Goal: Task Accomplishment & Management: Use online tool/utility

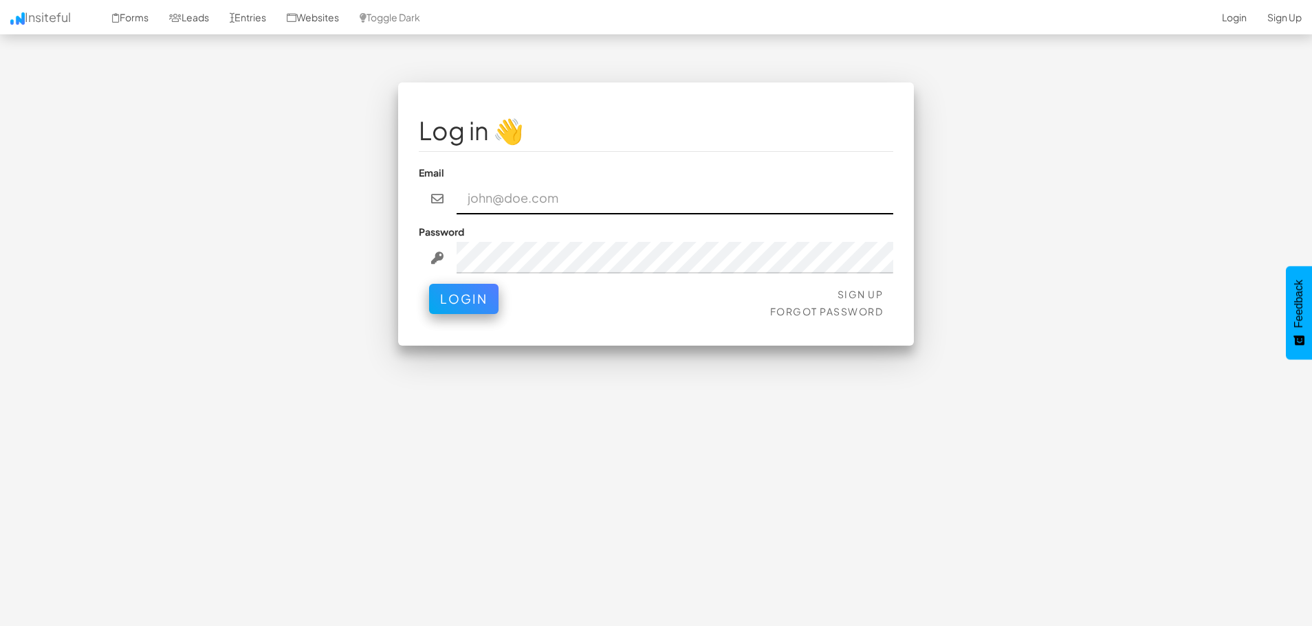
type input "jesseh@primecorporateservices.com"
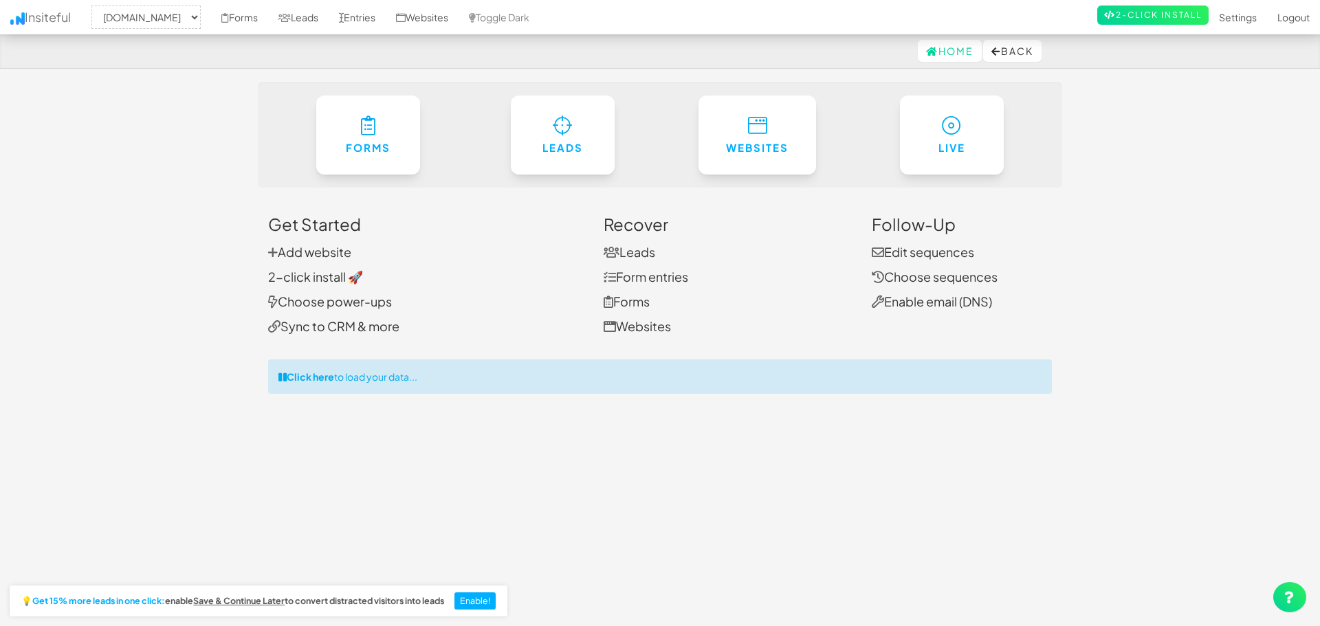
select select "1529"
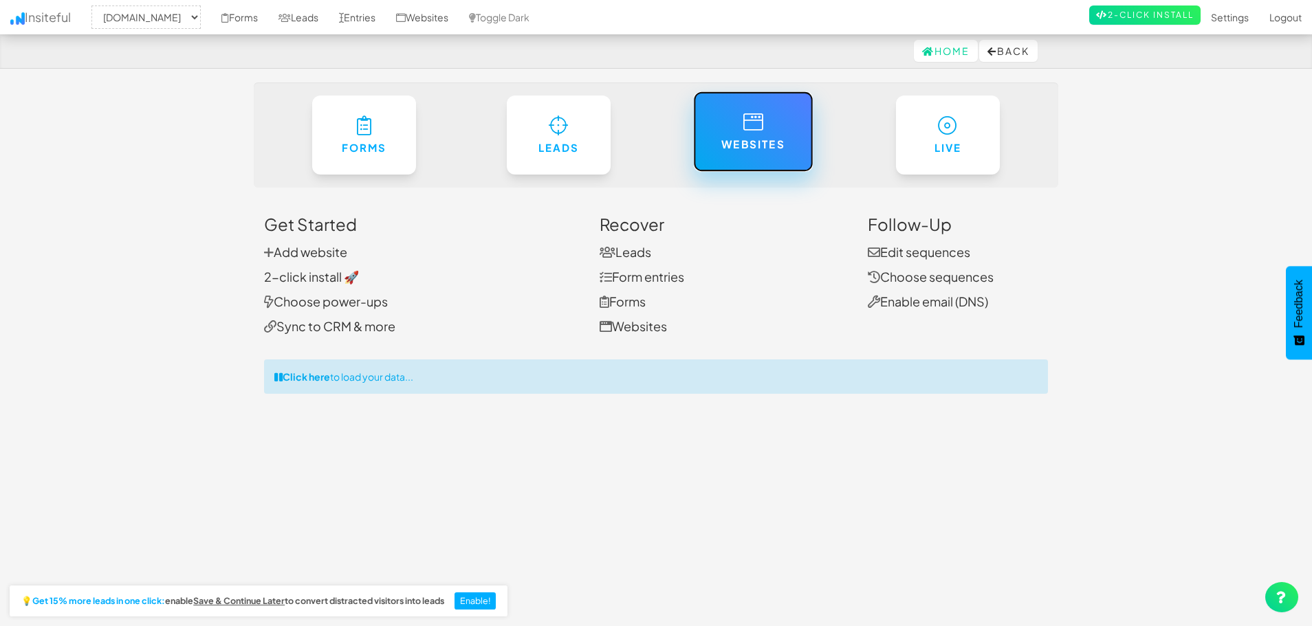
click at [790, 152] on link "Websites" at bounding box center [753, 131] width 120 height 80
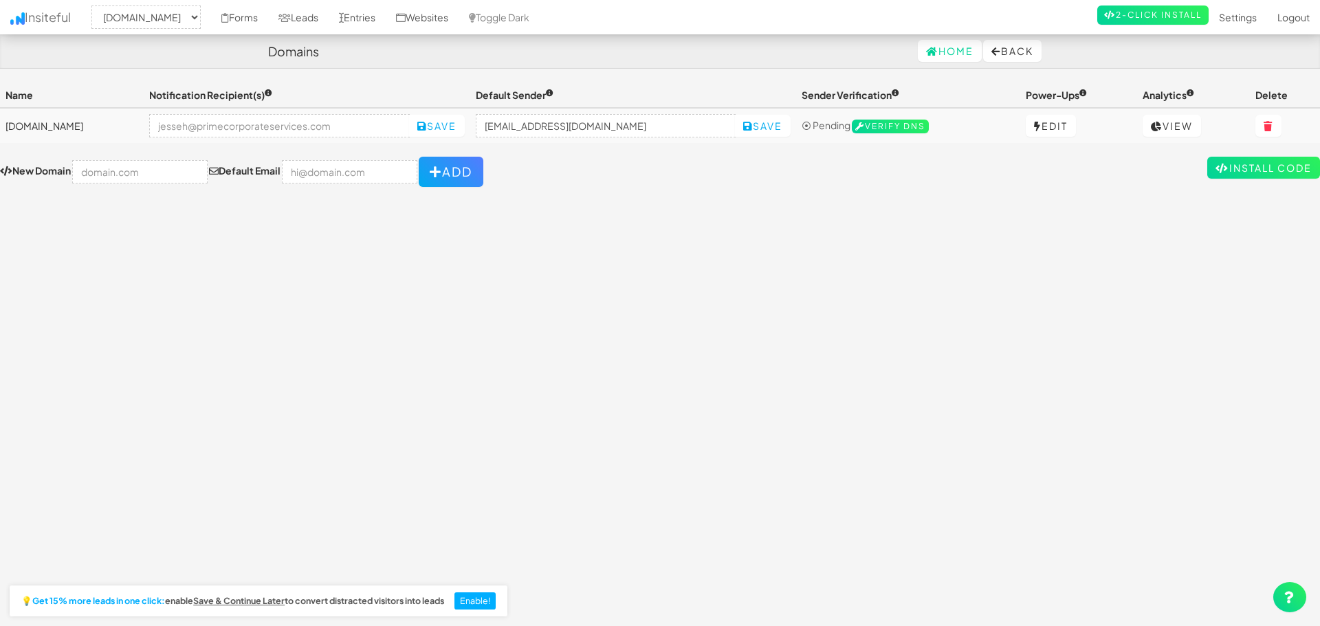
select select "1529"
click at [1248, 165] on link "Install Code" at bounding box center [1255, 168] width 113 height 22
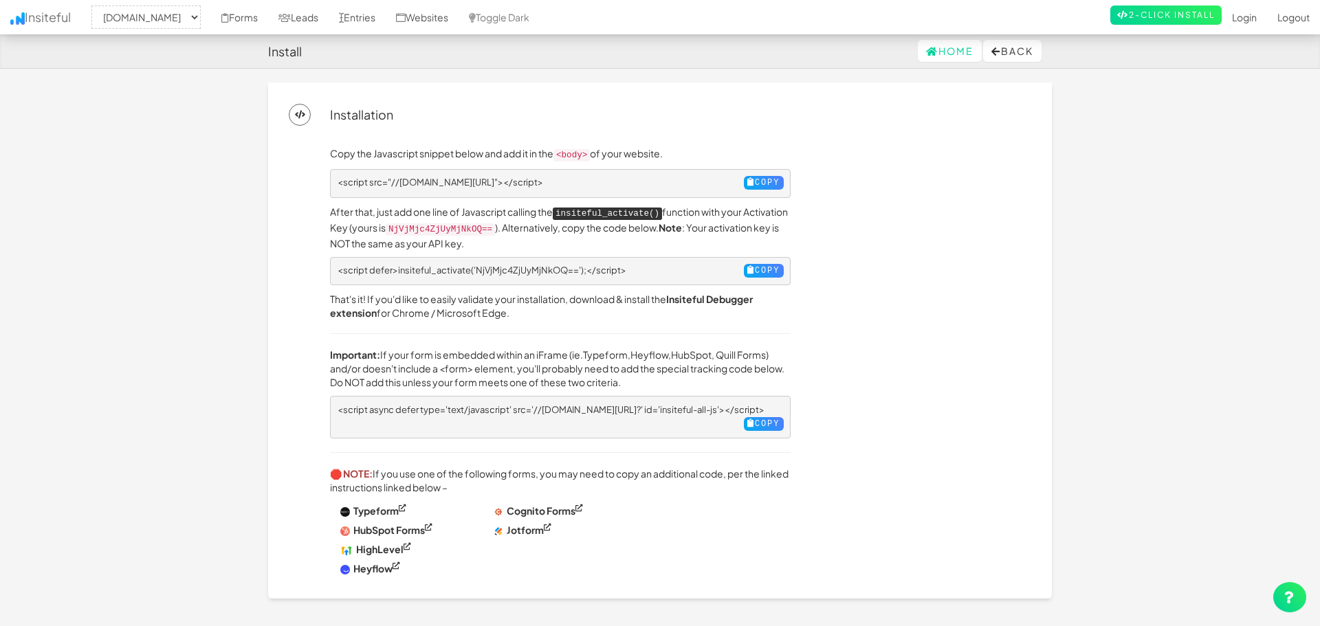
select select "1529"
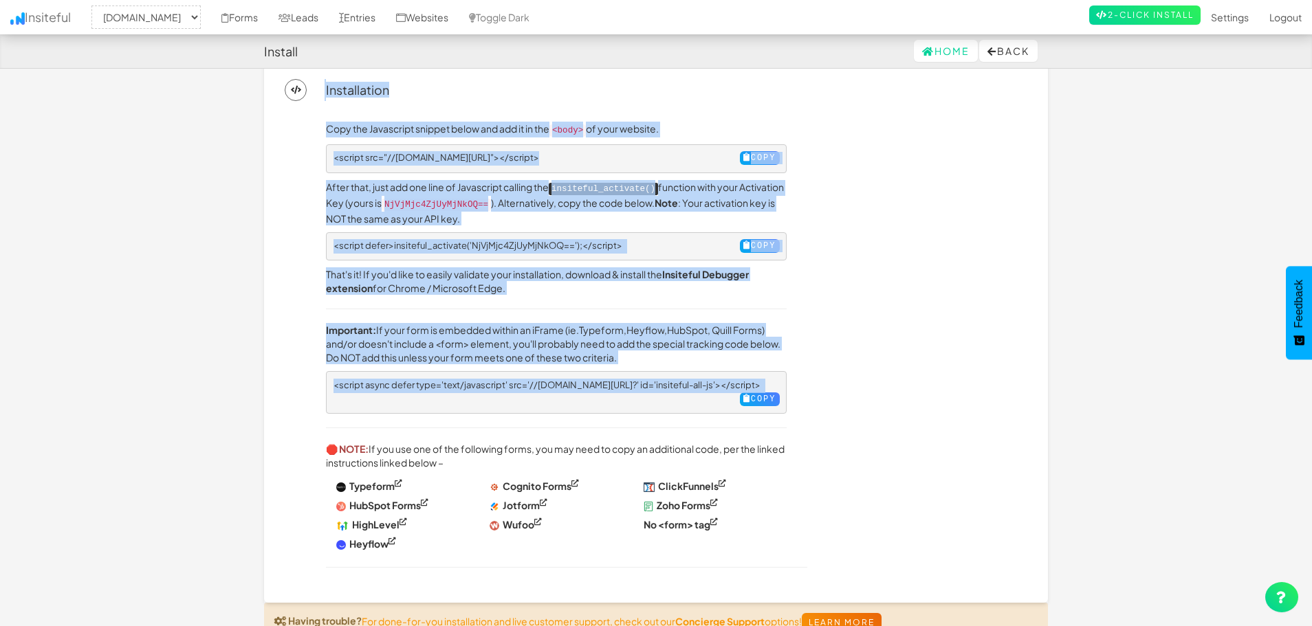
scroll to position [84, 0]
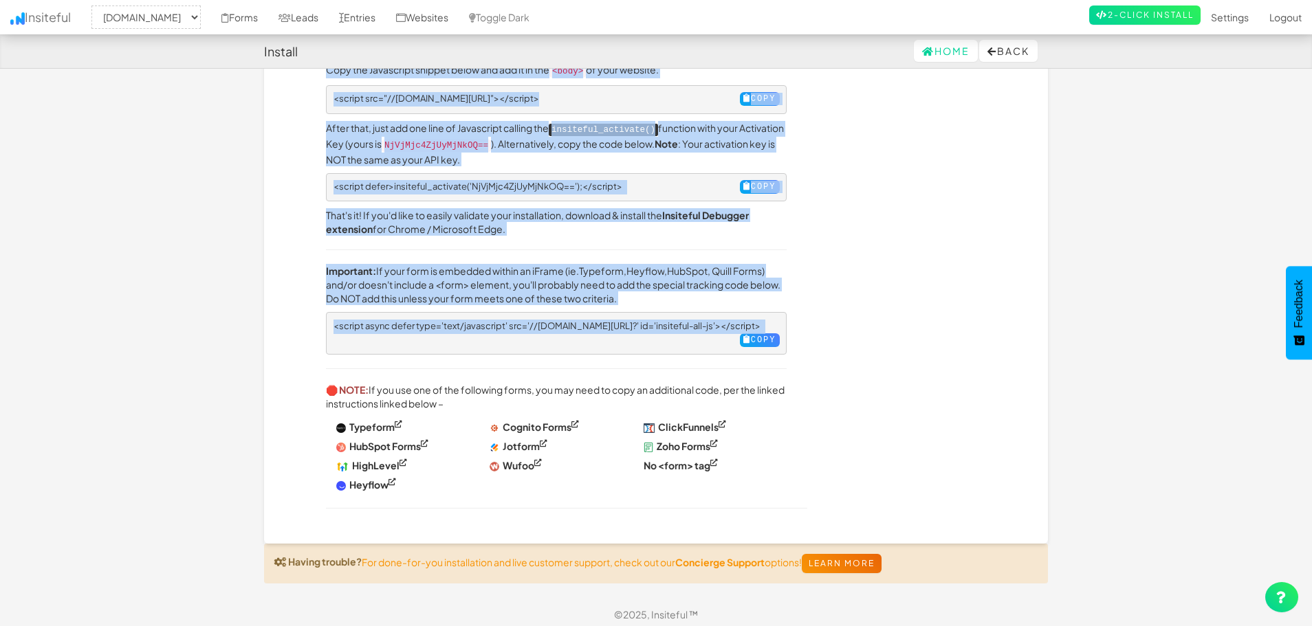
drag, startPoint x: 324, startPoint y: 111, endPoint x: 859, endPoint y: 338, distance: 581.0
click at [859, 338] on div "Installation Copy the Javascript snippet below and add it in the <body> of your…" at bounding box center [656, 271] width 784 height 545
copy div "Installation Copy the Javascript snippet below and add it in the <body> of your…"
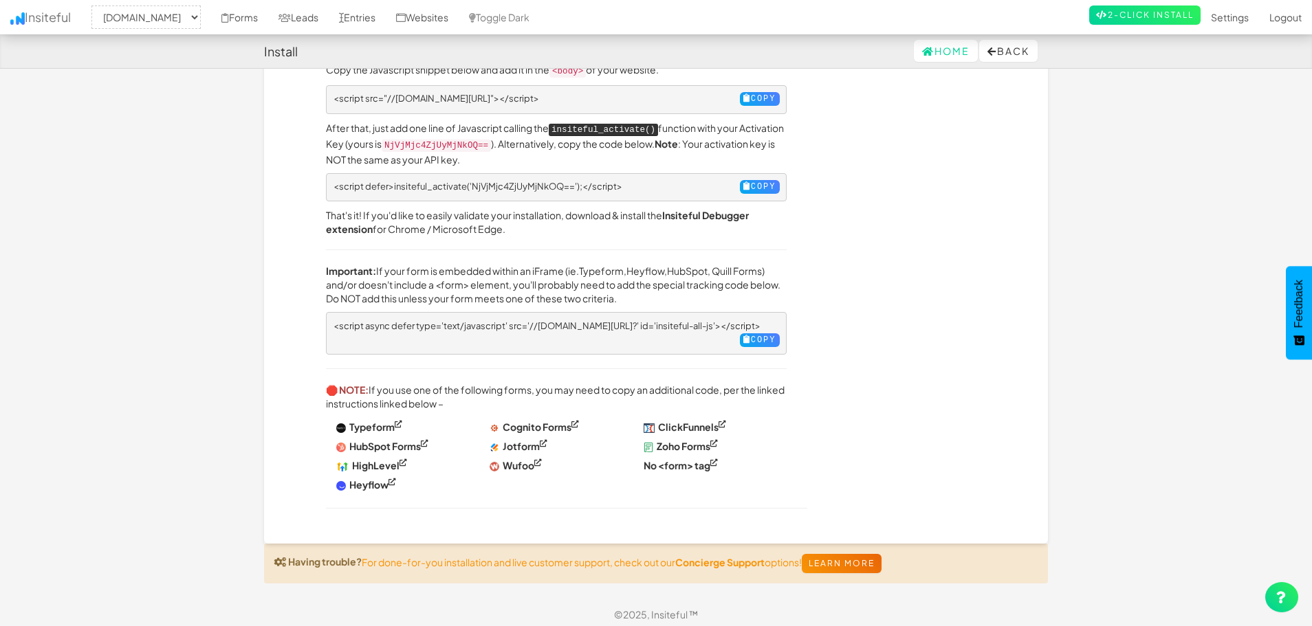
click at [907, 385] on div "Copy the Javascript snippet below and add it in the <body> of your website. <sc…" at bounding box center [677, 293] width 722 height 461
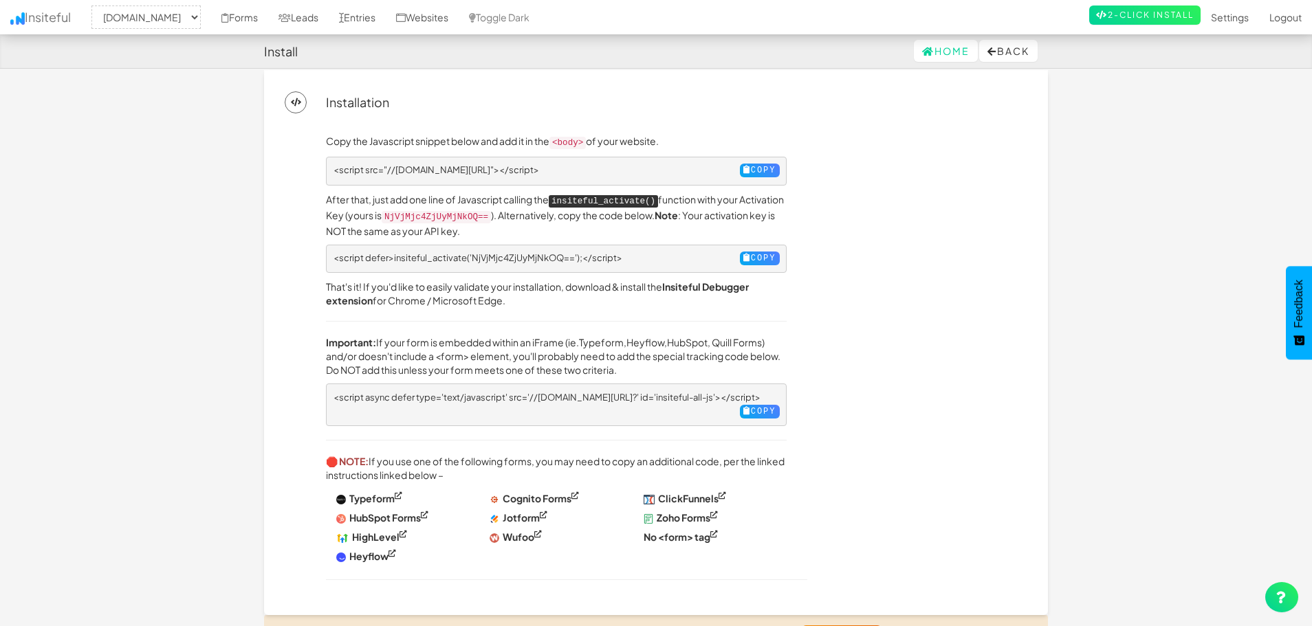
scroll to position [0, 0]
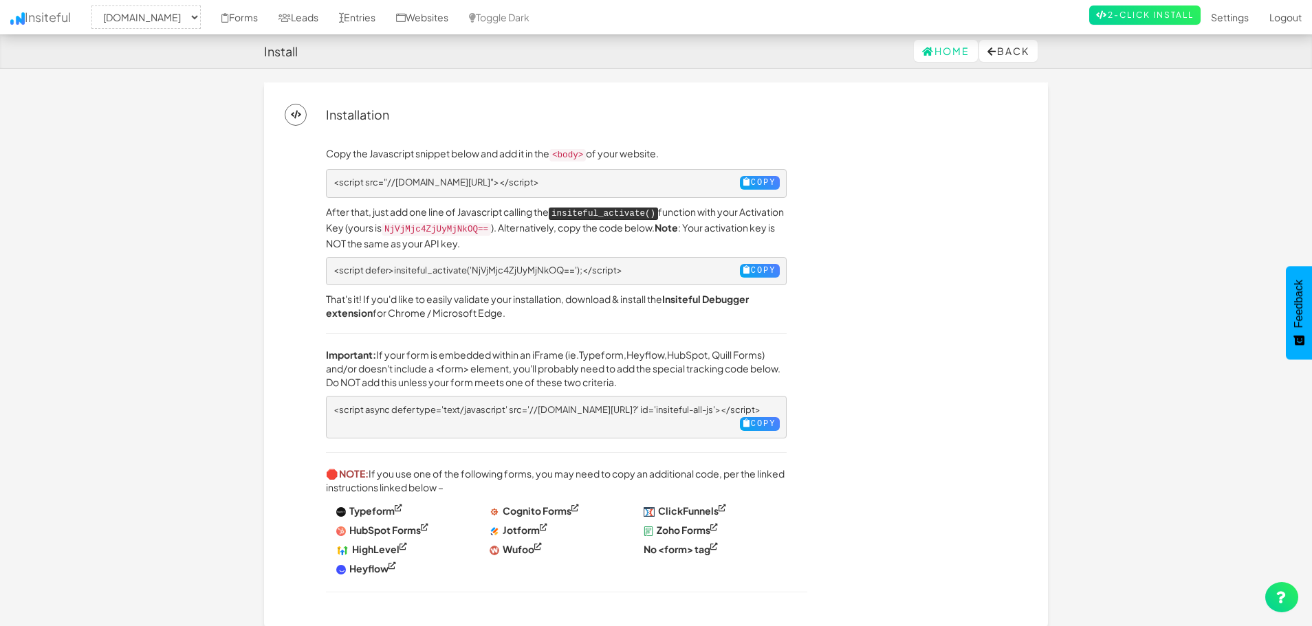
click at [527, 120] on div "Installation" at bounding box center [656, 115] width 742 height 22
